Goal: Task Accomplishment & Management: Use online tool/utility

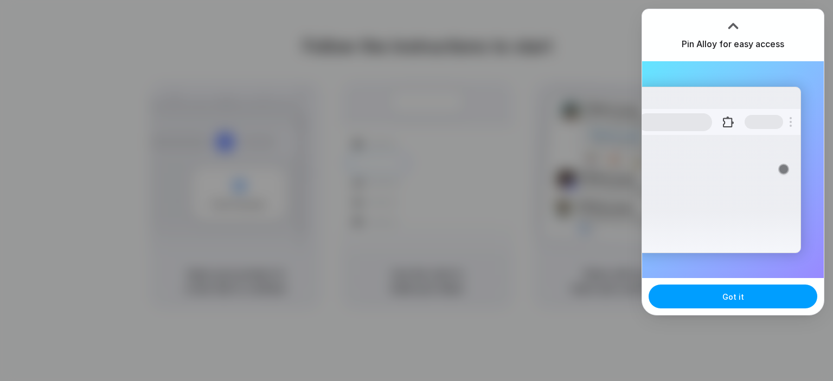
click at [738, 298] on span "Got it" at bounding box center [734, 296] width 22 height 11
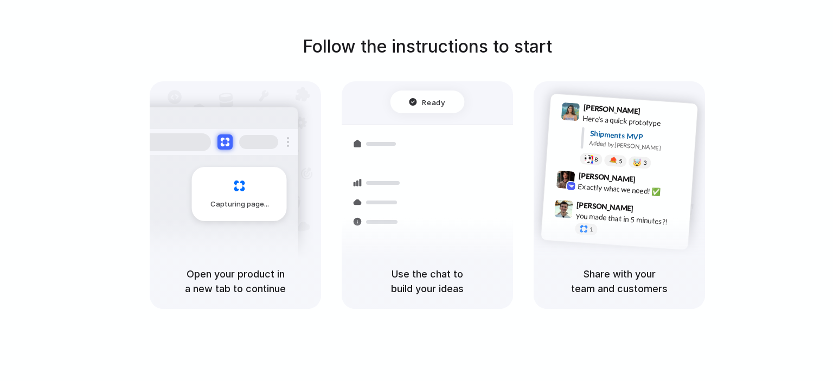
click at [814, 83] on div "Follow the instructions to start Capturing page Open your product in a new tab …" at bounding box center [427, 172] width 833 height 276
click at [580, 48] on div "Follow the instructions to start Capturing page Open your product in a new tab …" at bounding box center [427, 172] width 833 height 276
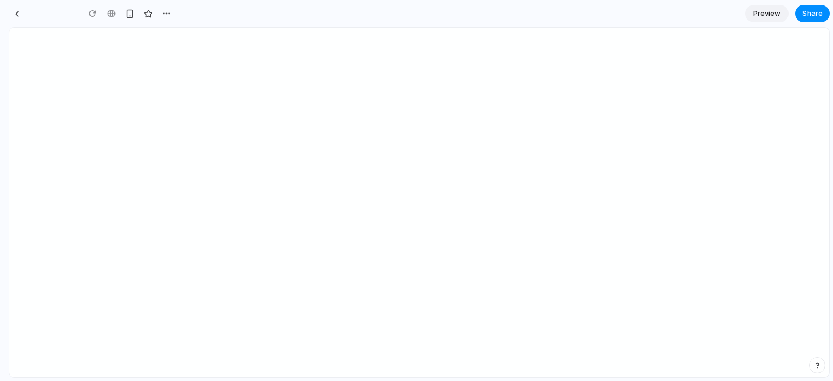
type input "**********"
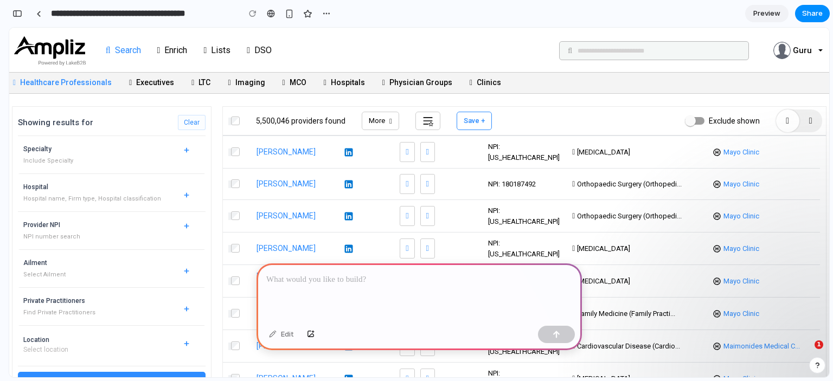
click at [376, 282] on div at bounding box center [420, 293] width 326 height 58
click at [334, 284] on div at bounding box center [420, 293] width 326 height 58
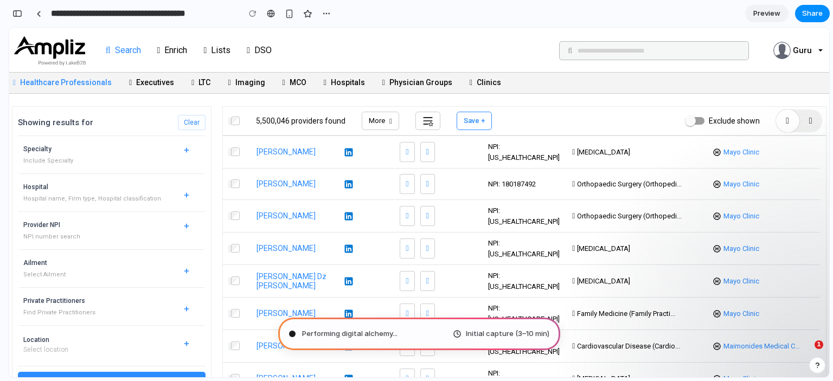
click at [533, 23] on section "**********" at bounding box center [420, 13] width 822 height 27
drag, startPoint x: 301, startPoint y: 332, endPoint x: 396, endPoint y: 327, distance: 95.1
click at [396, 327] on div "Initial capture (3–10 min)" at bounding box center [419, 334] width 282 height 33
click at [475, 336] on span "Initial capture (3–10 min)" at bounding box center [508, 334] width 84 height 11
click at [766, 13] on span "Preview" at bounding box center [767, 13] width 27 height 11
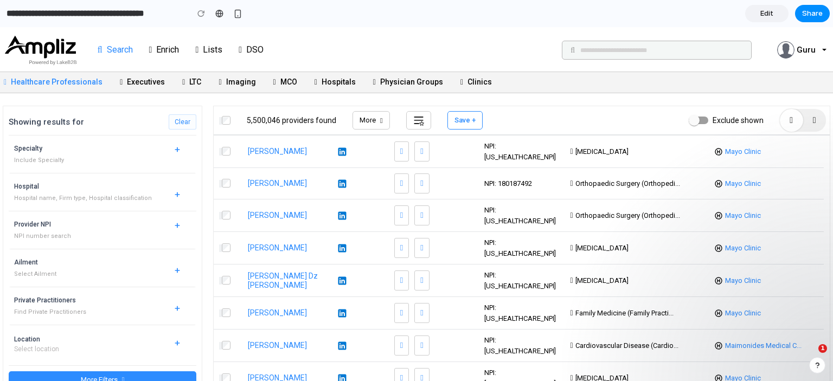
click at [771, 14] on span "Edit" at bounding box center [767, 13] width 13 height 11
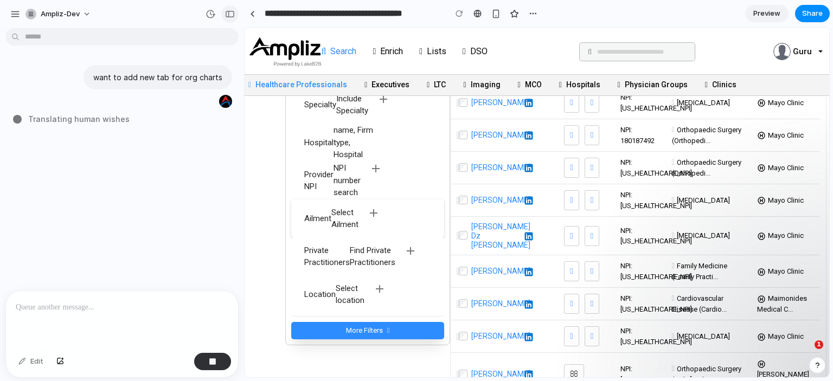
click at [230, 15] on div "button" at bounding box center [230, 14] width 10 height 8
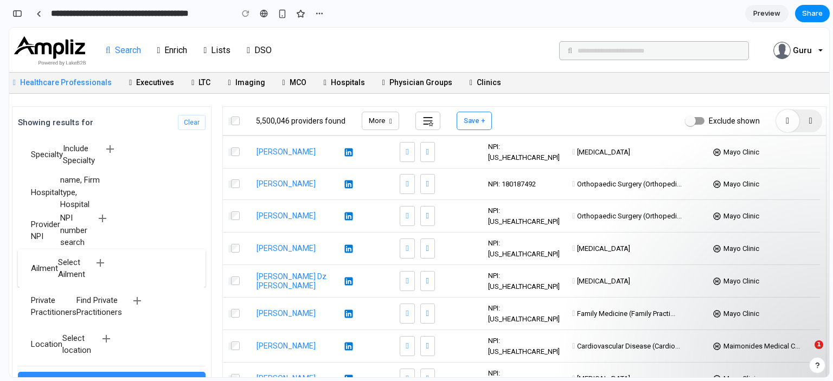
click at [108, 148] on mat-icon "add" at bounding box center [110, 149] width 13 height 13
click at [776, 13] on span "Preview" at bounding box center [767, 13] width 27 height 11
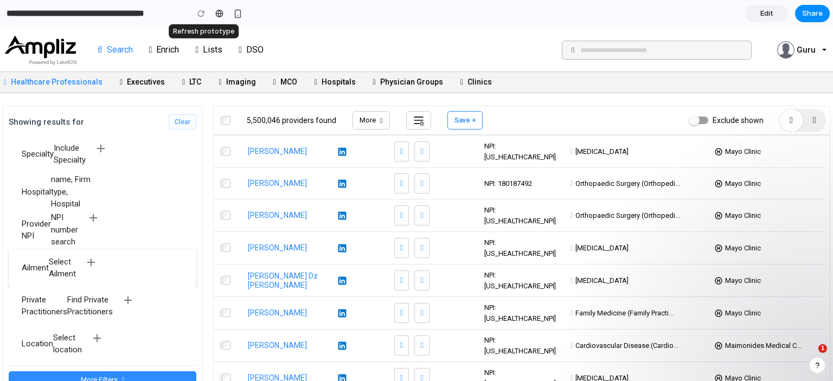
click at [202, 11] on div at bounding box center [201, 13] width 16 height 16
click at [200, 15] on div at bounding box center [201, 13] width 16 height 16
click at [52, 275] on div "Select Ailment" at bounding box center [62, 268] width 27 height 24
